Goal: Information Seeking & Learning: Learn about a topic

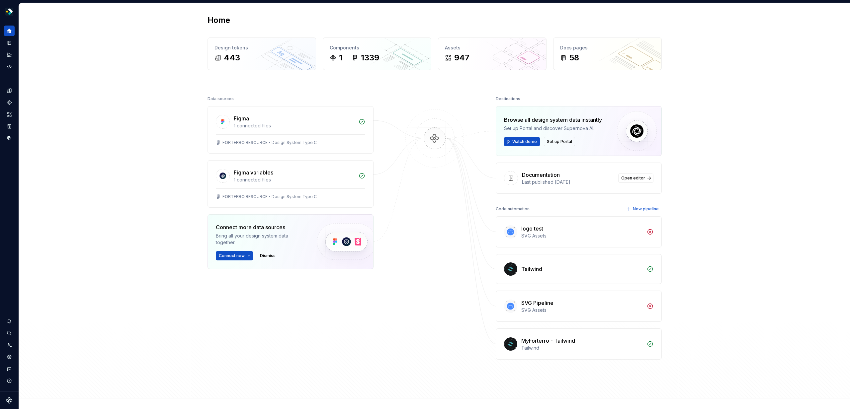
click at [148, 61] on div "Home Design tokens 443 Components 1 1339 Assets 947 Docs pages 58 Data sources …" at bounding box center [434, 201] width 831 height 396
click at [7, 39] on div "Documentation" at bounding box center [9, 43] width 11 height 11
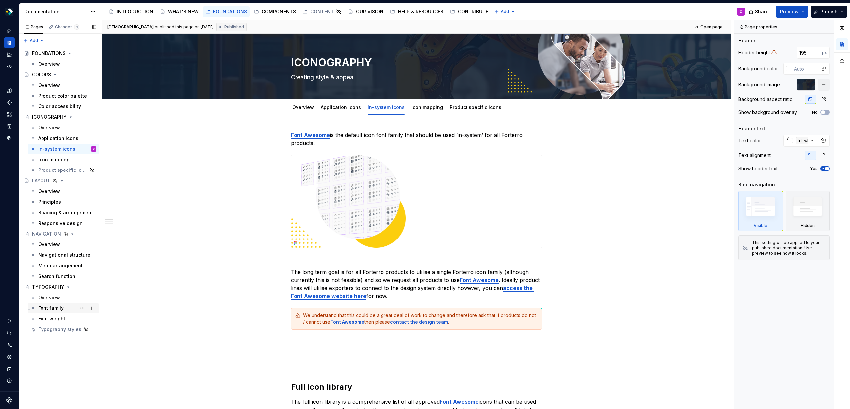
click at [58, 303] on div "Font family" at bounding box center [63, 308] width 71 height 11
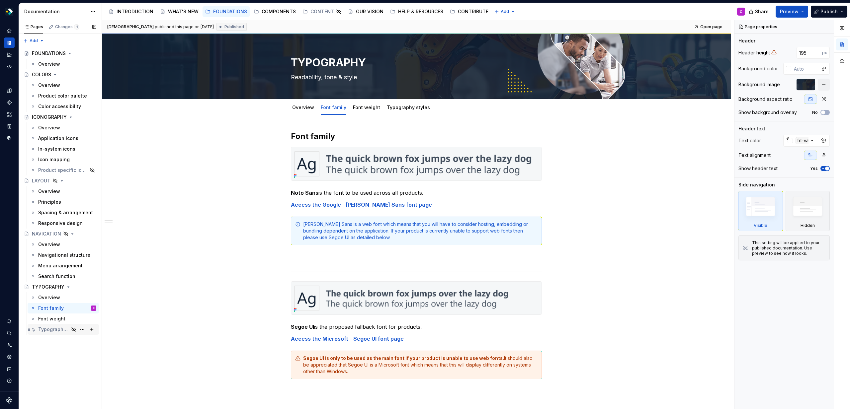
click at [57, 327] on div "Typography styles" at bounding box center [53, 329] width 31 height 7
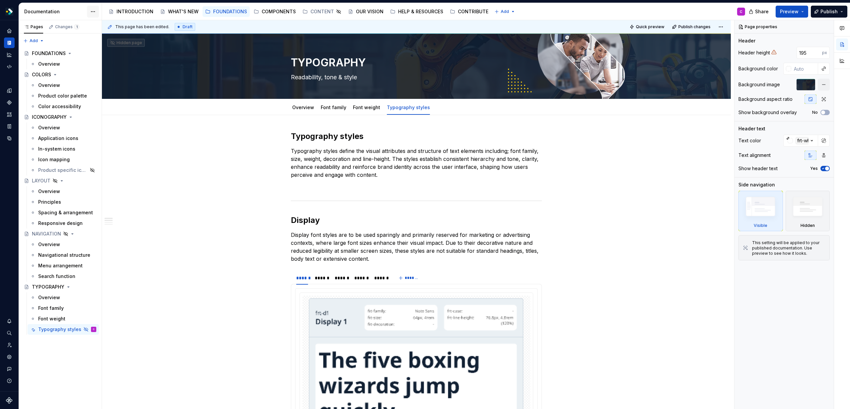
type textarea "*"
